Goal: Task Accomplishment & Management: Use online tool/utility

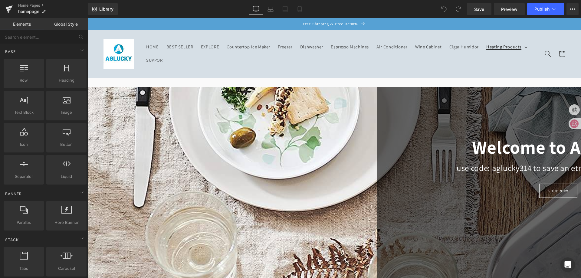
click at [525, 48] on icon at bounding box center [526, 48] width 3 height 2
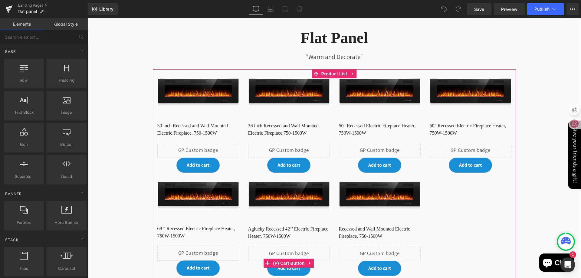
scroll to position [91, 0]
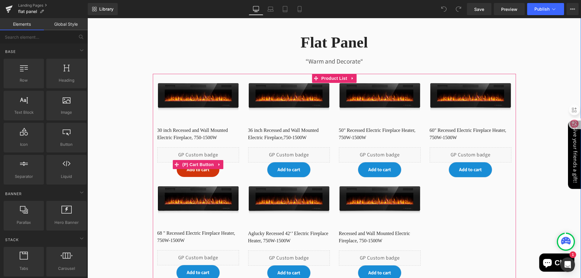
click at [194, 170] on span "Add to cart" at bounding box center [198, 170] width 23 height 6
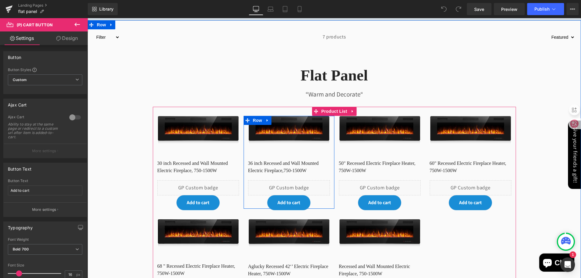
scroll to position [30, 0]
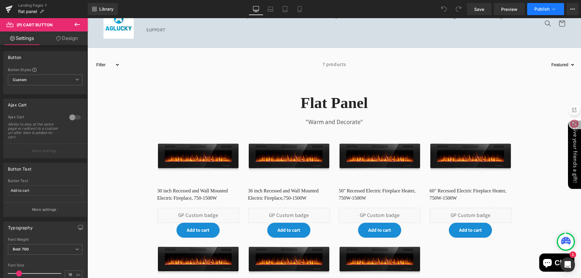
click at [548, 7] on span "Publish" at bounding box center [542, 9] width 15 height 5
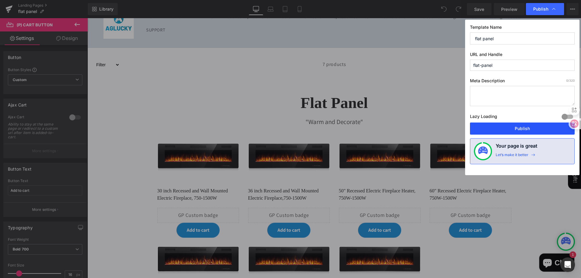
click at [535, 127] on button "Publish" at bounding box center [522, 129] width 105 height 12
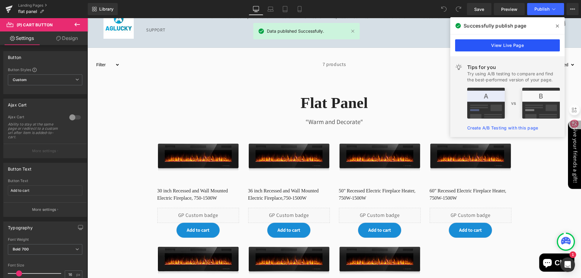
click at [511, 45] on link "View Live Page" at bounding box center [507, 45] width 105 height 12
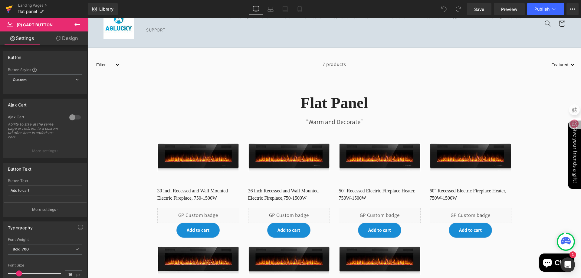
click at [11, 7] on icon at bounding box center [9, 7] width 7 height 4
